Goal: Task Accomplishment & Management: Use online tool/utility

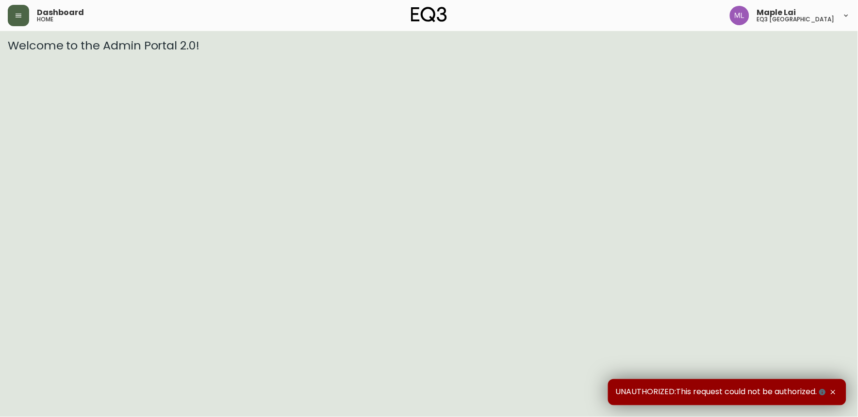
click at [16, 16] on icon "button" at bounding box center [19, 16] width 8 height 8
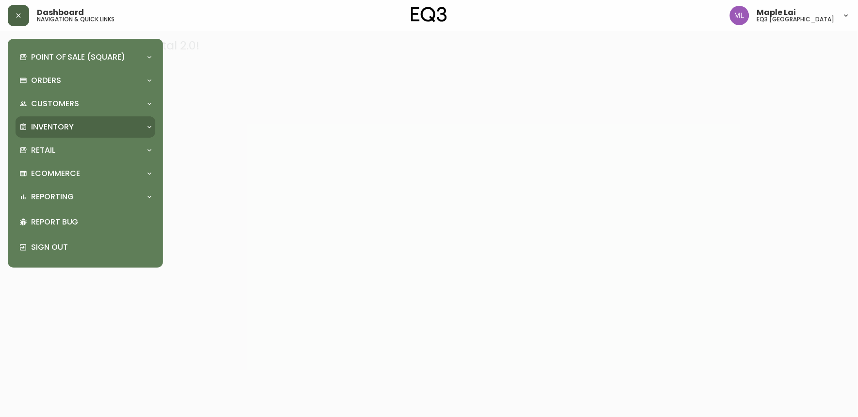
click at [85, 129] on div "Inventory" at bounding box center [80, 127] width 122 height 11
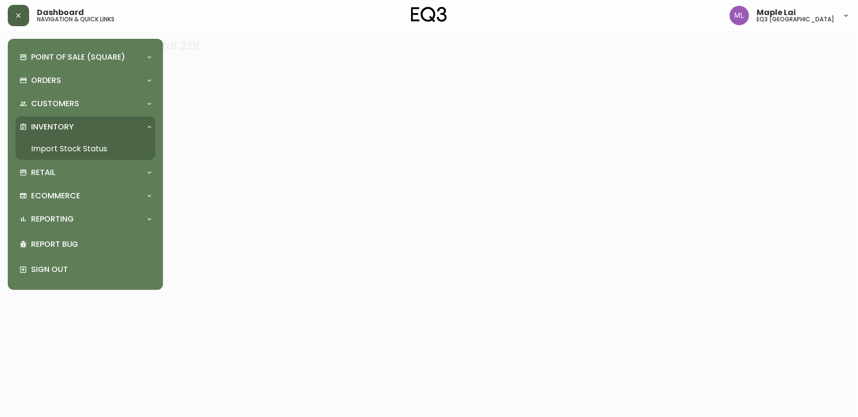
click at [90, 151] on link "Import Stock Status" at bounding box center [86, 149] width 140 height 22
